Goal: Navigation & Orientation: Find specific page/section

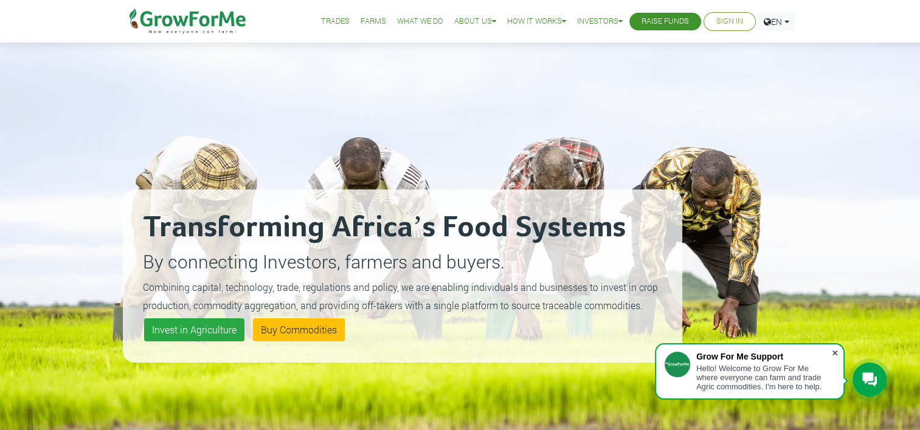
click at [835, 355] on span at bounding box center [834, 353] width 12 height 12
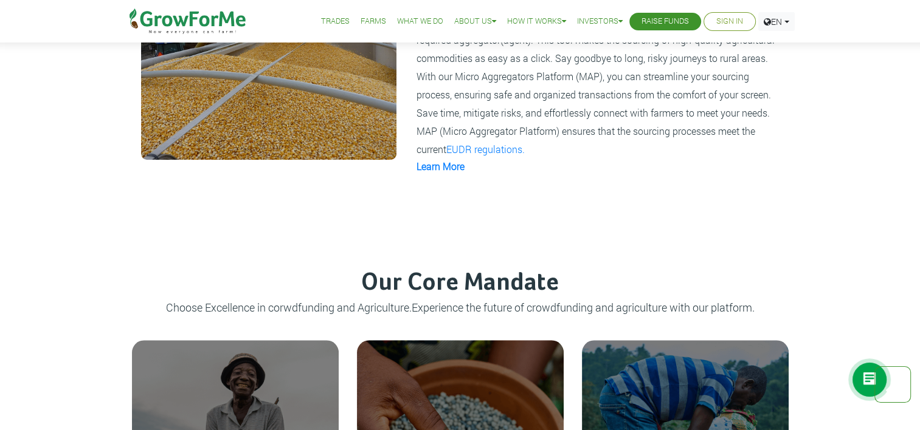
scroll to position [972, 0]
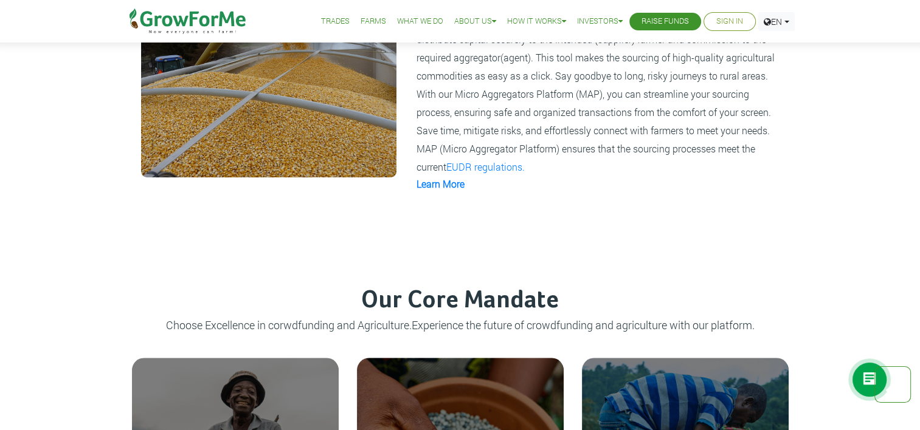
click at [362, 20] on link "Farms" at bounding box center [373, 21] width 26 height 13
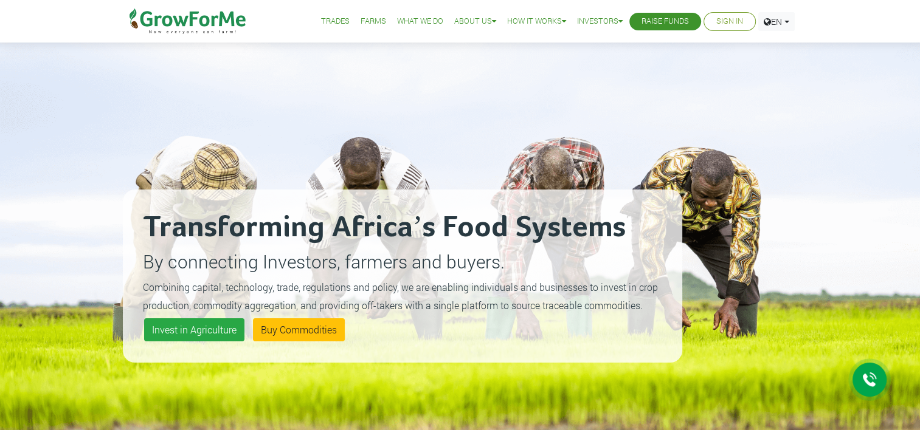
click at [368, 22] on link "Farms" at bounding box center [373, 21] width 26 height 13
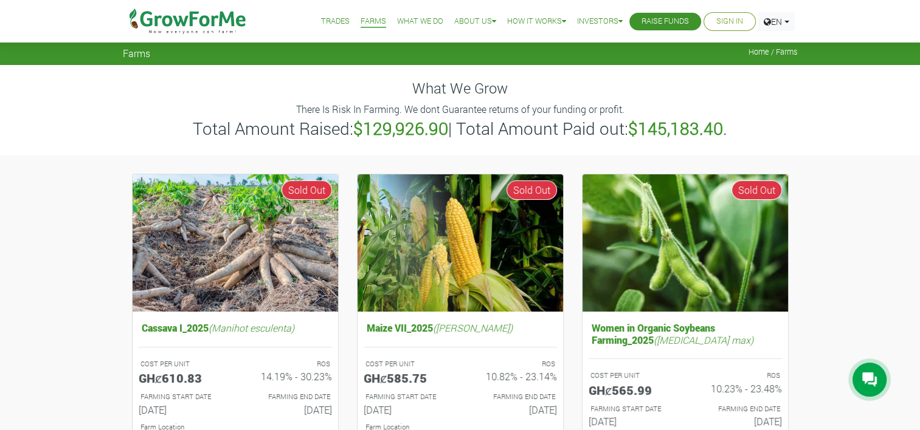
click at [325, 19] on link "Trades" at bounding box center [335, 21] width 29 height 13
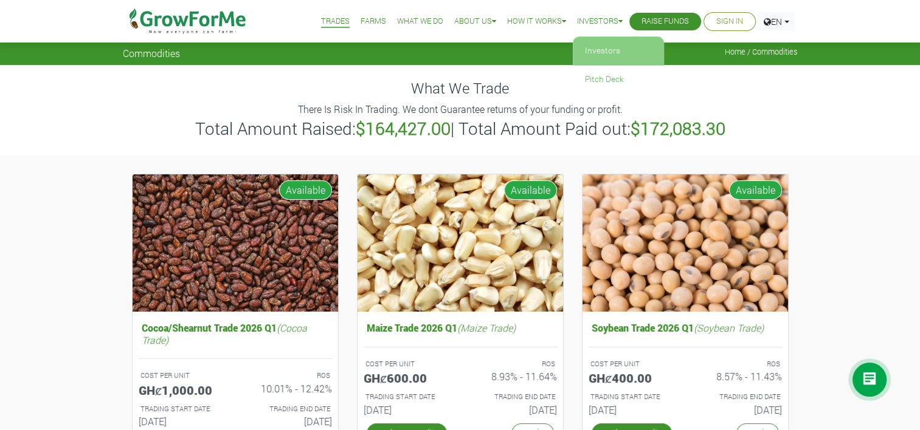
click at [610, 52] on link "Investors" at bounding box center [618, 51] width 91 height 28
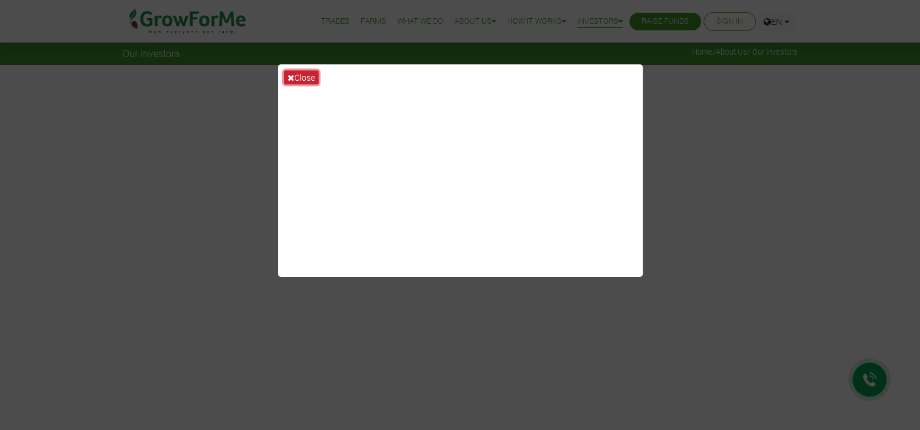
click at [294, 75] on button "Close" at bounding box center [301, 78] width 35 height 14
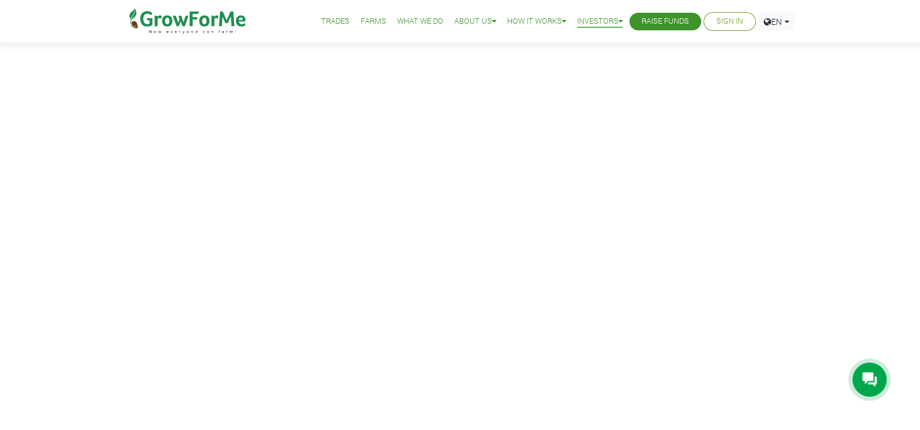
scroll to position [425, 0]
